Goal: Download file/media

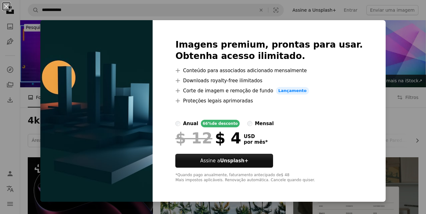
scroll to position [189, 0]
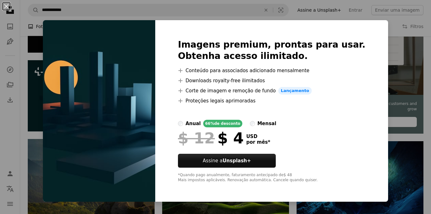
click at [178, 8] on div "An X shape Imagens premium, prontas para usar. Obtenha acesso ilimitado. A plus…" at bounding box center [215, 107] width 431 height 214
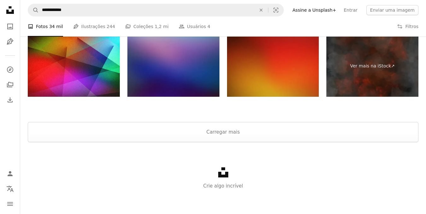
scroll to position [948, 0]
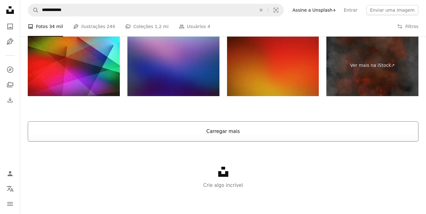
click at [218, 131] on button "Carregar mais" at bounding box center [223, 132] width 391 height 20
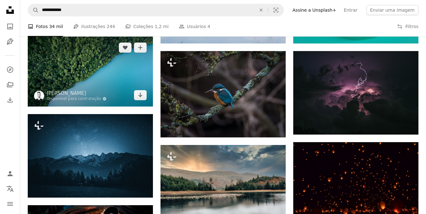
scroll to position [1232, 0]
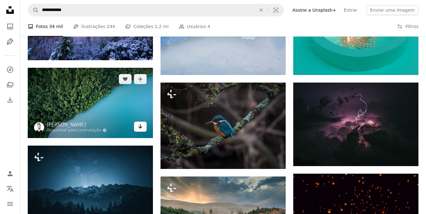
click at [138, 126] on icon "Arrow pointing down" at bounding box center [140, 127] width 5 height 8
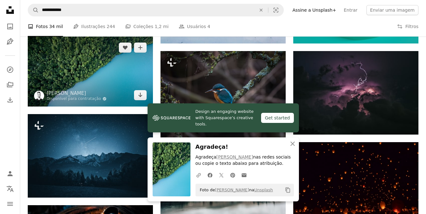
scroll to position [1295, 0]
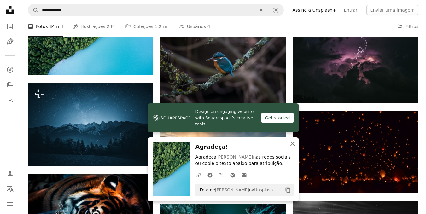
click at [291, 141] on icon "An X shape" at bounding box center [293, 144] width 8 height 8
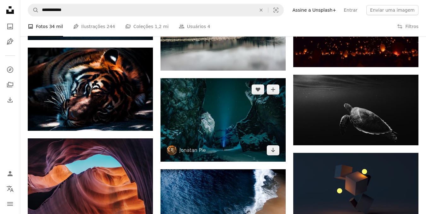
scroll to position [1484, 0]
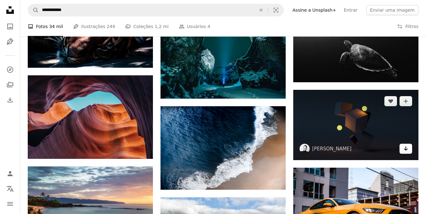
click at [405, 148] on icon "Arrow pointing down" at bounding box center [406, 149] width 5 height 8
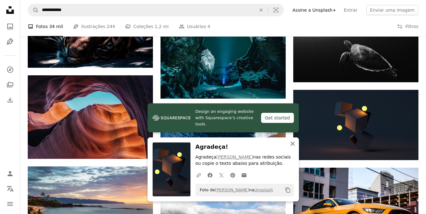
click at [293, 142] on icon "An X shape" at bounding box center [293, 144] width 8 height 8
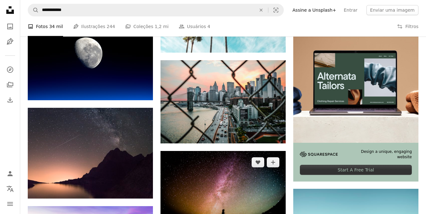
scroll to position [1737, 0]
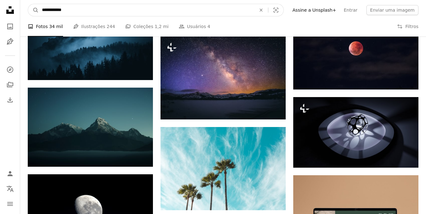
click at [115, 14] on input "**********" at bounding box center [147, 10] width 216 height 12
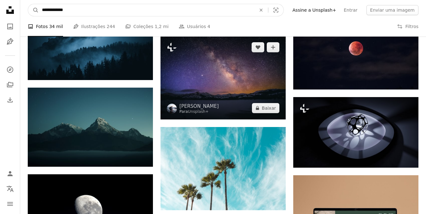
type input "**********"
click at [28, 4] on button "A magnifying glass" at bounding box center [33, 10] width 11 height 12
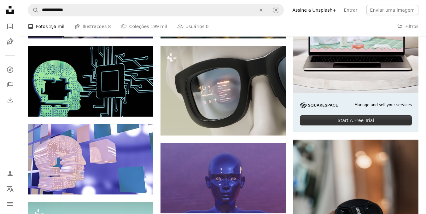
scroll to position [126, 0]
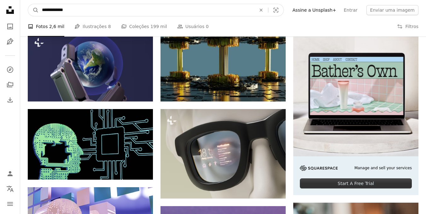
click at [91, 10] on input "**********" at bounding box center [147, 10] width 216 height 12
type input "**********"
click at [28, 4] on button "A magnifying glass" at bounding box center [33, 10] width 11 height 12
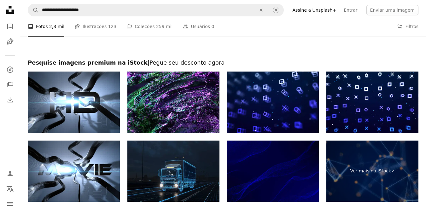
scroll to position [947, 0]
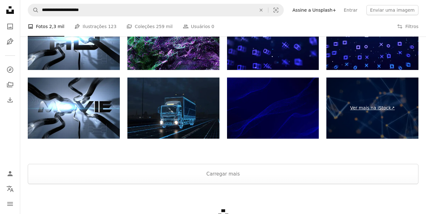
click at [379, 107] on link "Ver mais na iStock ↗" at bounding box center [373, 109] width 92 height 62
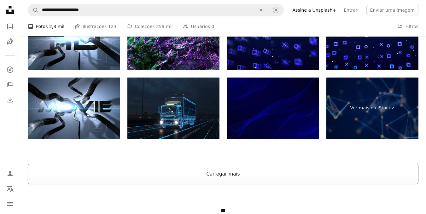
click at [218, 174] on button "Carregar mais" at bounding box center [223, 174] width 391 height 20
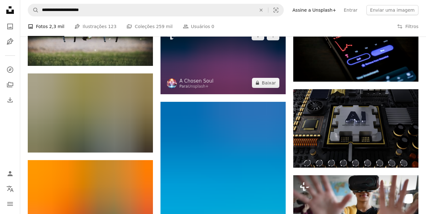
scroll to position [4293, 0]
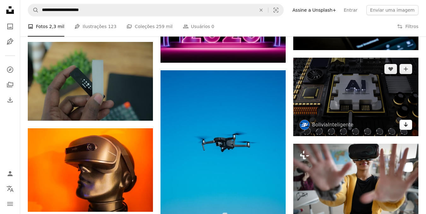
click at [406, 126] on icon "Baixar" at bounding box center [406, 124] width 4 height 4
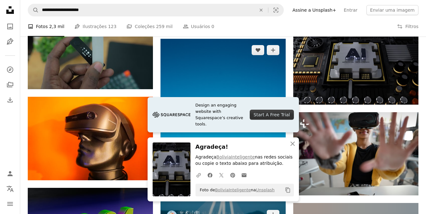
scroll to position [4388, 0]
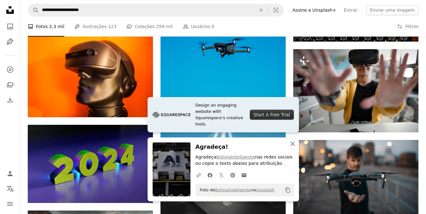
click at [295, 145] on icon "An X shape" at bounding box center [293, 144] width 8 height 8
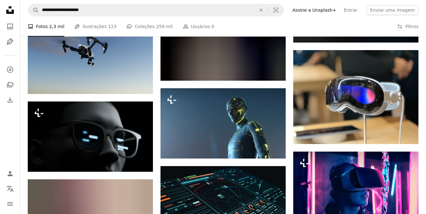
scroll to position [9660, 0]
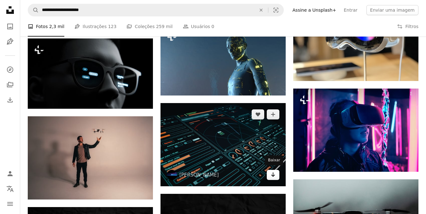
click at [275, 175] on icon "Arrow pointing down" at bounding box center [273, 175] width 5 height 8
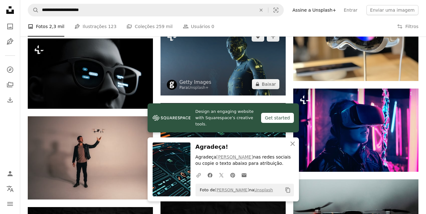
scroll to position [9691, 0]
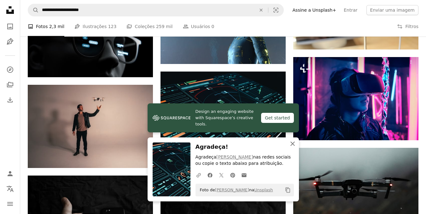
click at [294, 140] on icon "An X shape" at bounding box center [293, 144] width 8 height 8
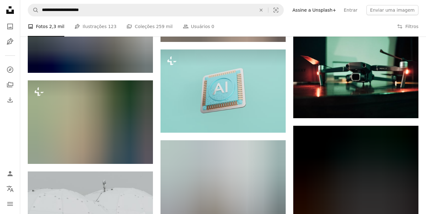
scroll to position [10133, 0]
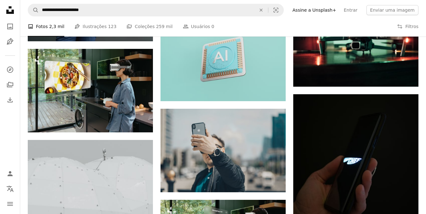
click at [47, 23] on li "A photo Fotos 2,3 mil" at bounding box center [46, 26] width 37 height 20
click at [46, 26] on li "A photo Fotos 2,3 mil" at bounding box center [46, 26] width 37 height 20
click at [12, 25] on icon "A photo" at bounding box center [10, 27] width 8 height 8
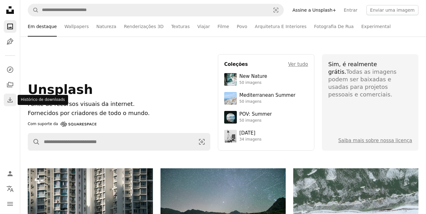
click at [6, 101] on icon "Download" at bounding box center [10, 100] width 8 height 8
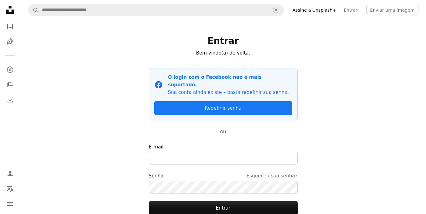
click at [14, 9] on icon "Unsplash logo Página inicial da Unsplash" at bounding box center [10, 10] width 13 height 13
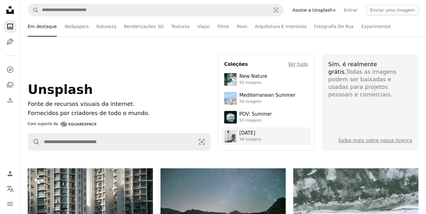
scroll to position [63, 0]
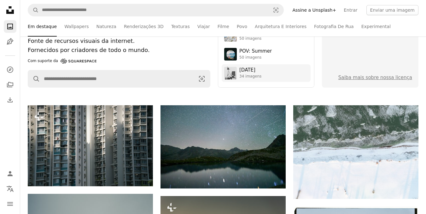
click at [250, 74] on div "34 imagens" at bounding box center [251, 76] width 22 height 5
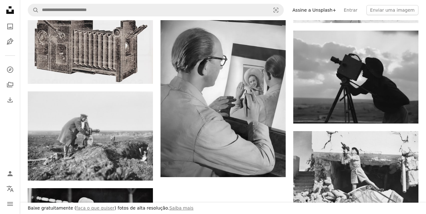
scroll to position [789, 0]
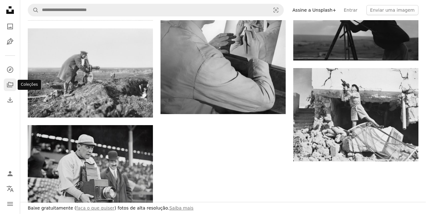
click at [11, 83] on icon "Coleções" at bounding box center [10, 84] width 6 height 5
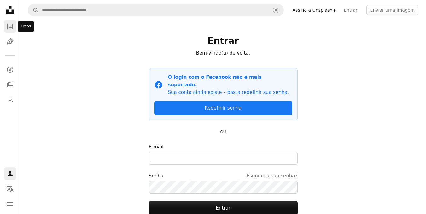
click at [9, 24] on icon "A photo" at bounding box center [10, 27] width 8 height 8
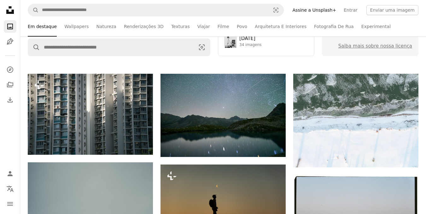
scroll to position [32, 0]
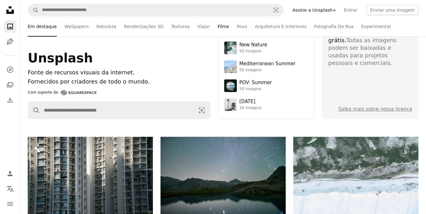
click at [218, 28] on link "Filme" at bounding box center [224, 26] width 12 height 20
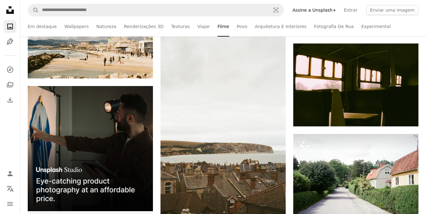
scroll to position [1799, 0]
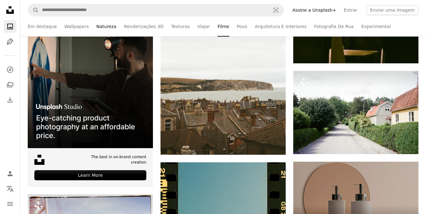
click at [101, 25] on link "Natureza" at bounding box center [107, 26] width 20 height 20
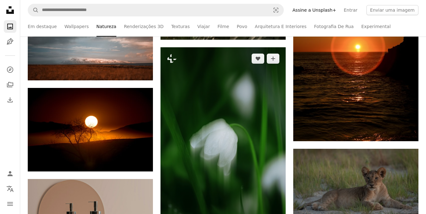
scroll to position [1357, 0]
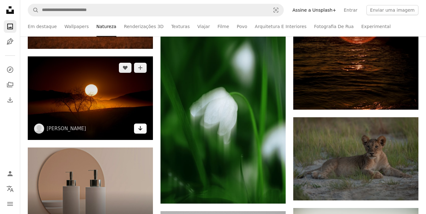
click at [140, 128] on icon "Arrow pointing down" at bounding box center [140, 129] width 5 height 8
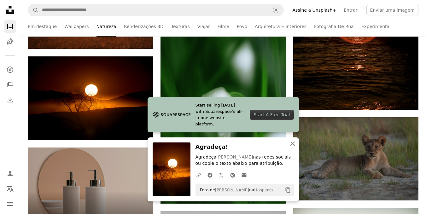
click at [293, 141] on icon "An X shape" at bounding box center [293, 144] width 8 height 8
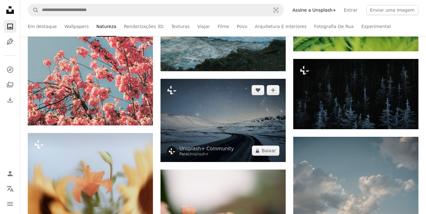
scroll to position [3409, 0]
